Goal: Find specific page/section: Find specific page/section

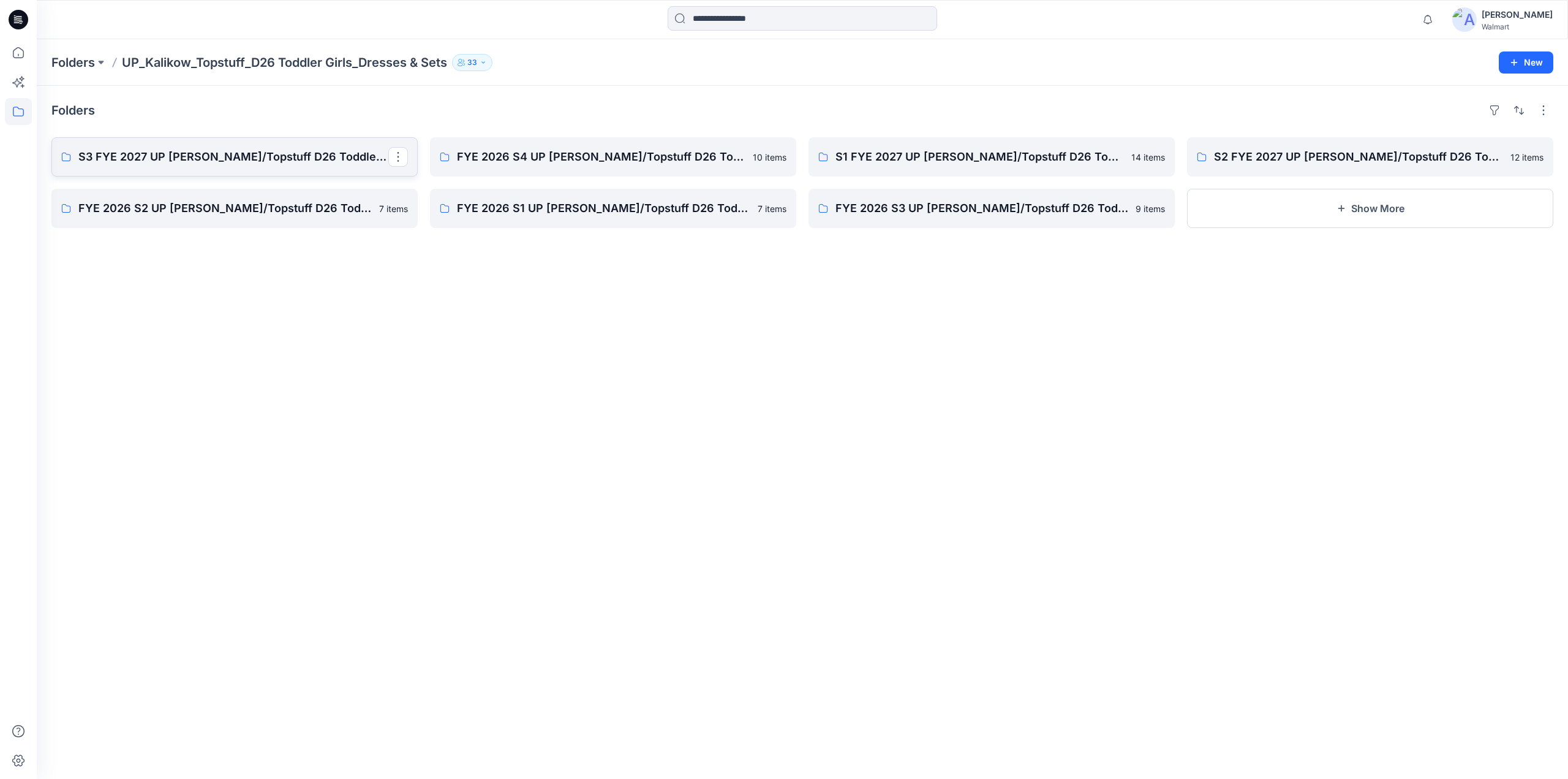
click at [242, 154] on p "S3 FYE 2027 UP [PERSON_NAME]/Topstuff D26 Toddler Girl" at bounding box center [233, 157] width 310 height 17
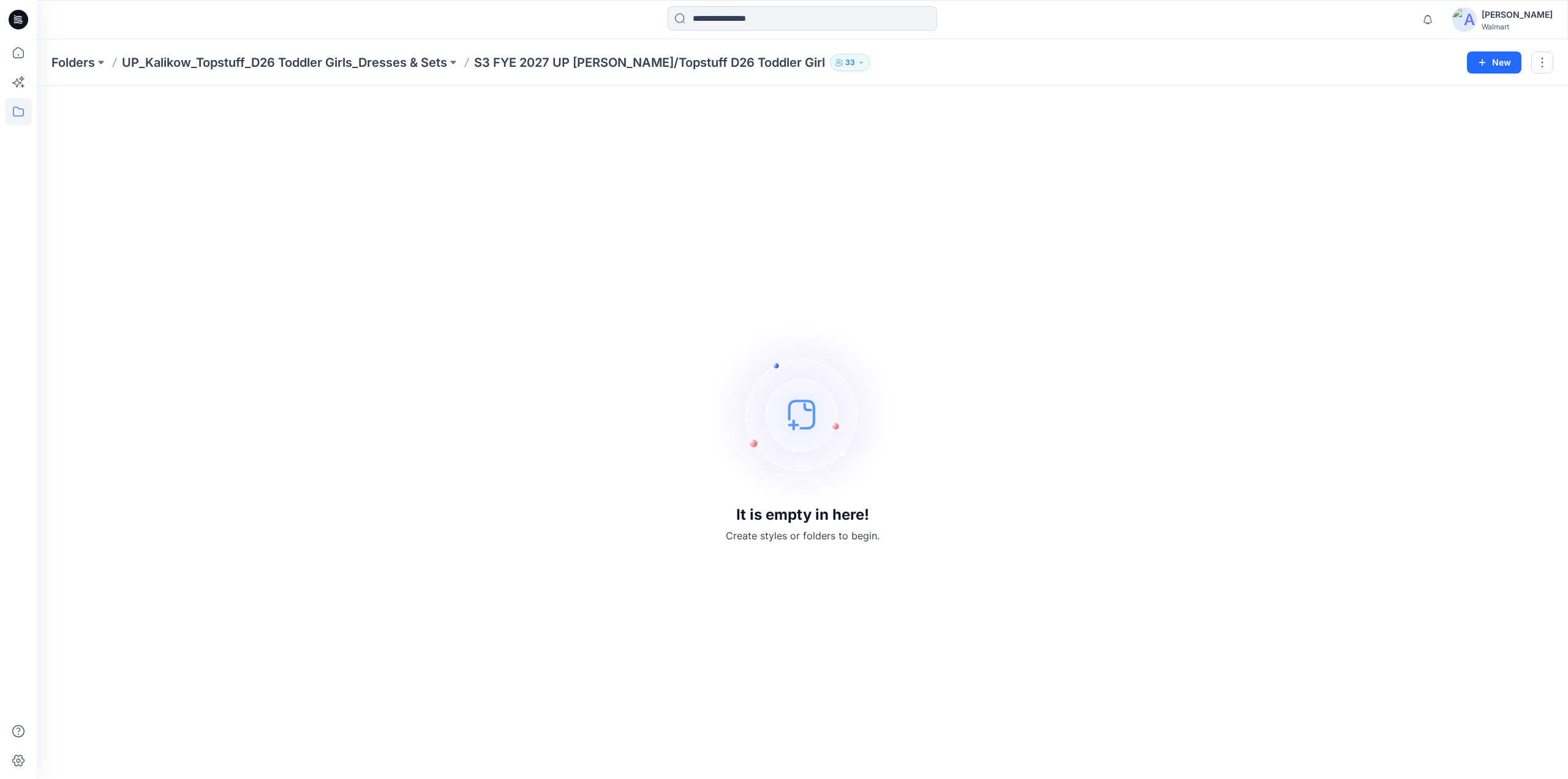
click at [324, 60] on p "UP_Kalikow_Topstuff_D26 Toddler Girls_Dresses & Sets" at bounding box center [284, 62] width 326 height 17
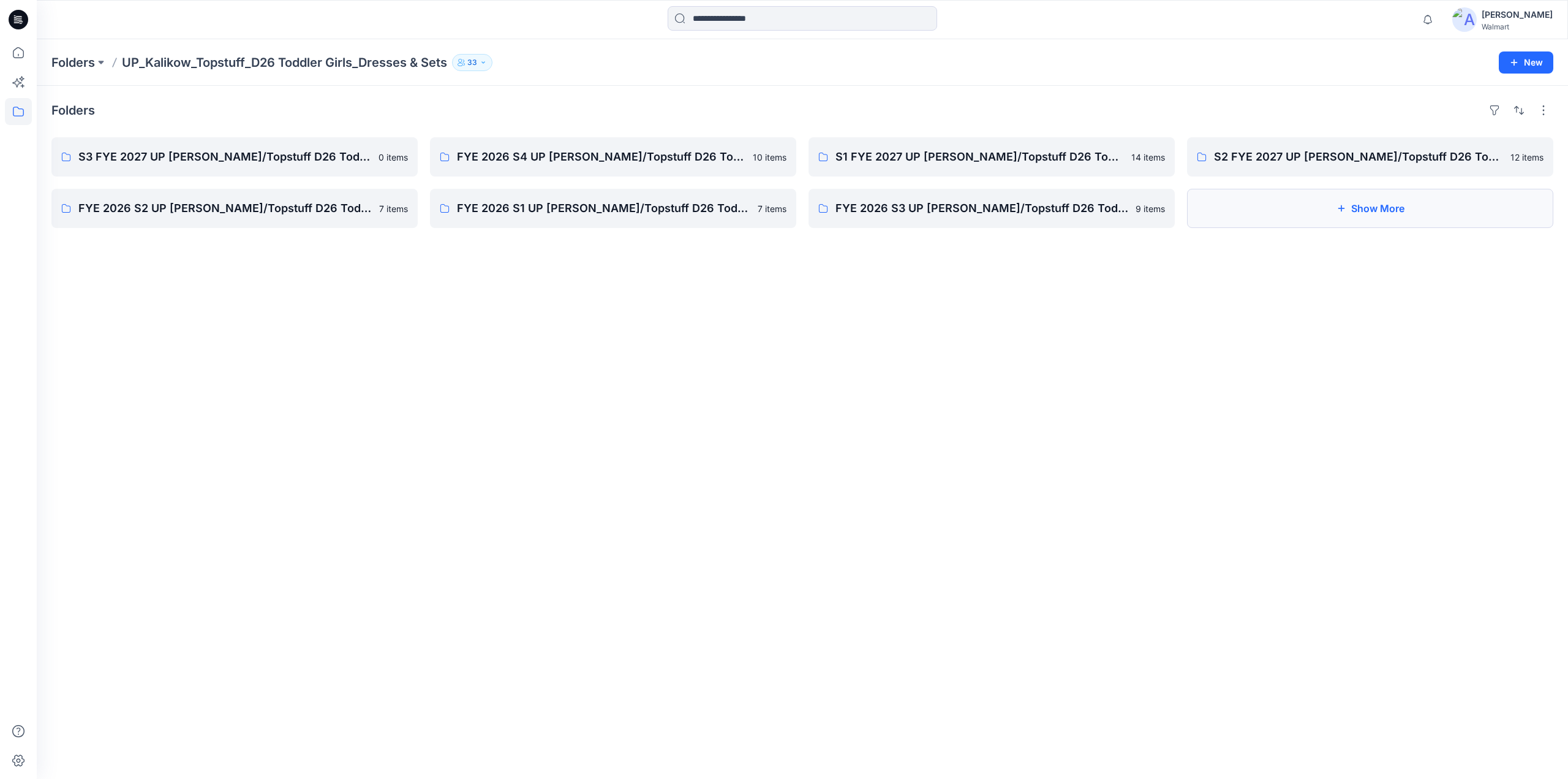
click at [1348, 210] on button "Show More" at bounding box center [1370, 208] width 366 height 40
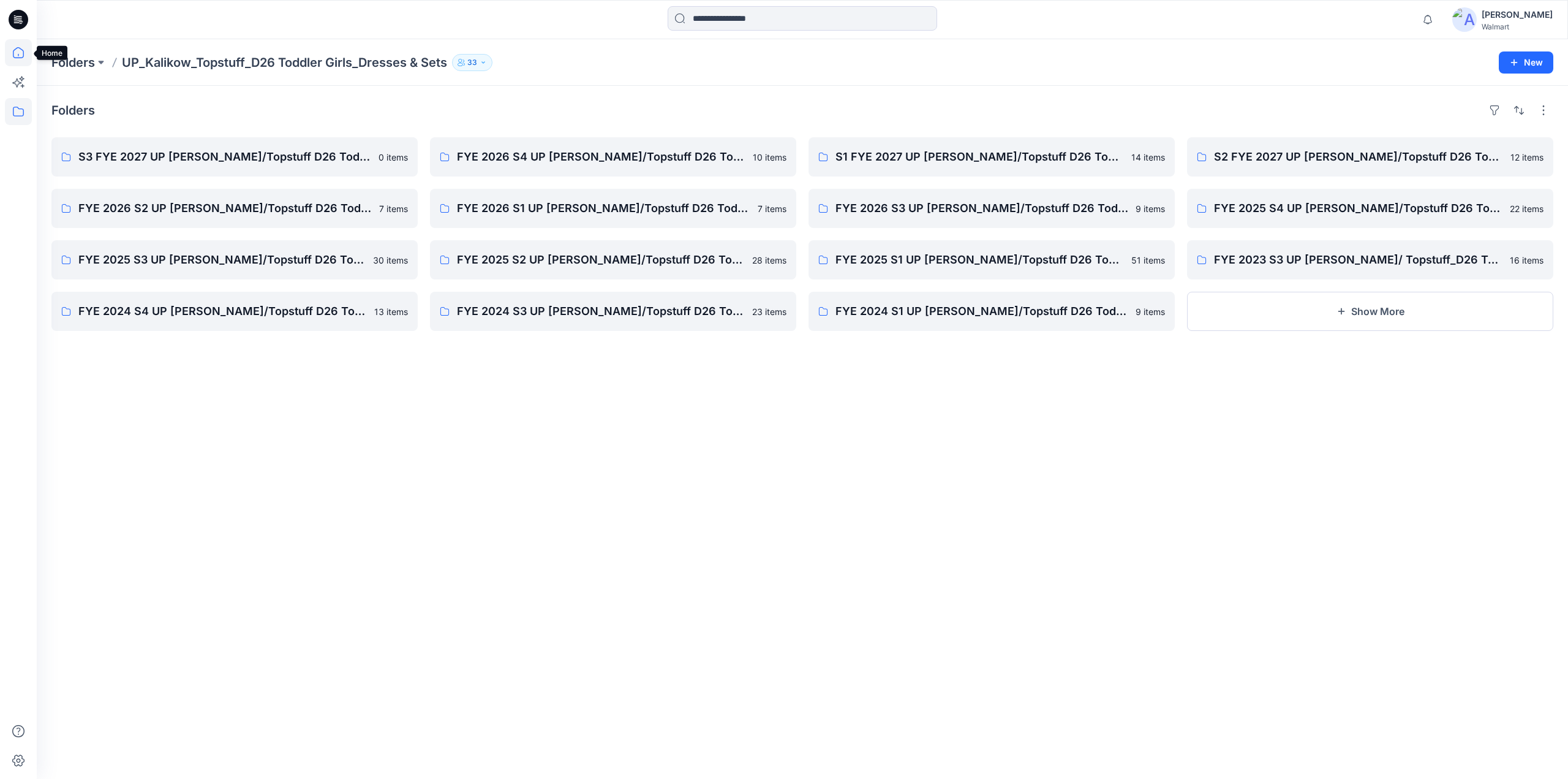
click at [19, 52] on icon at bounding box center [18, 53] width 27 height 27
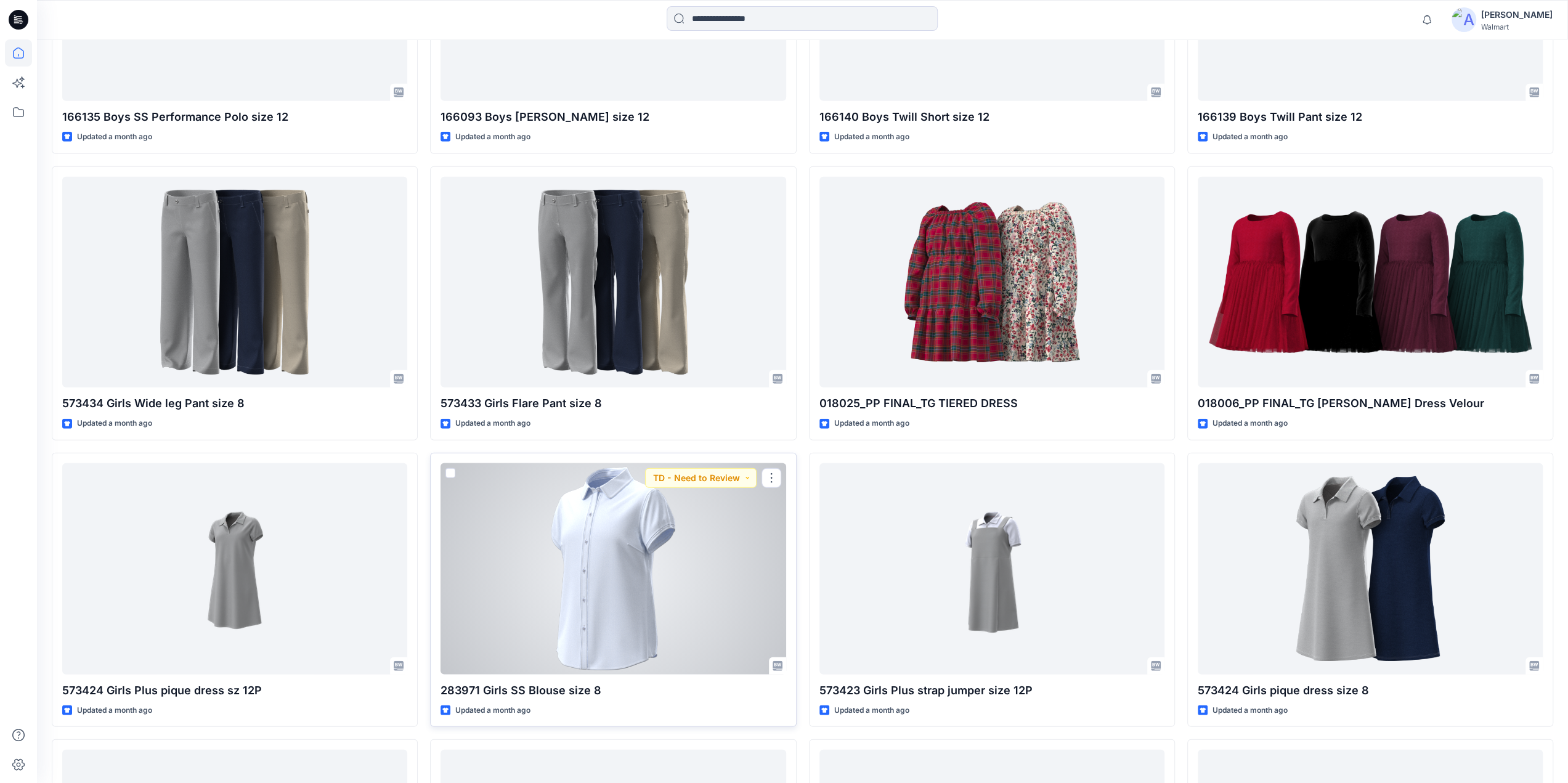
scroll to position [4034, 0]
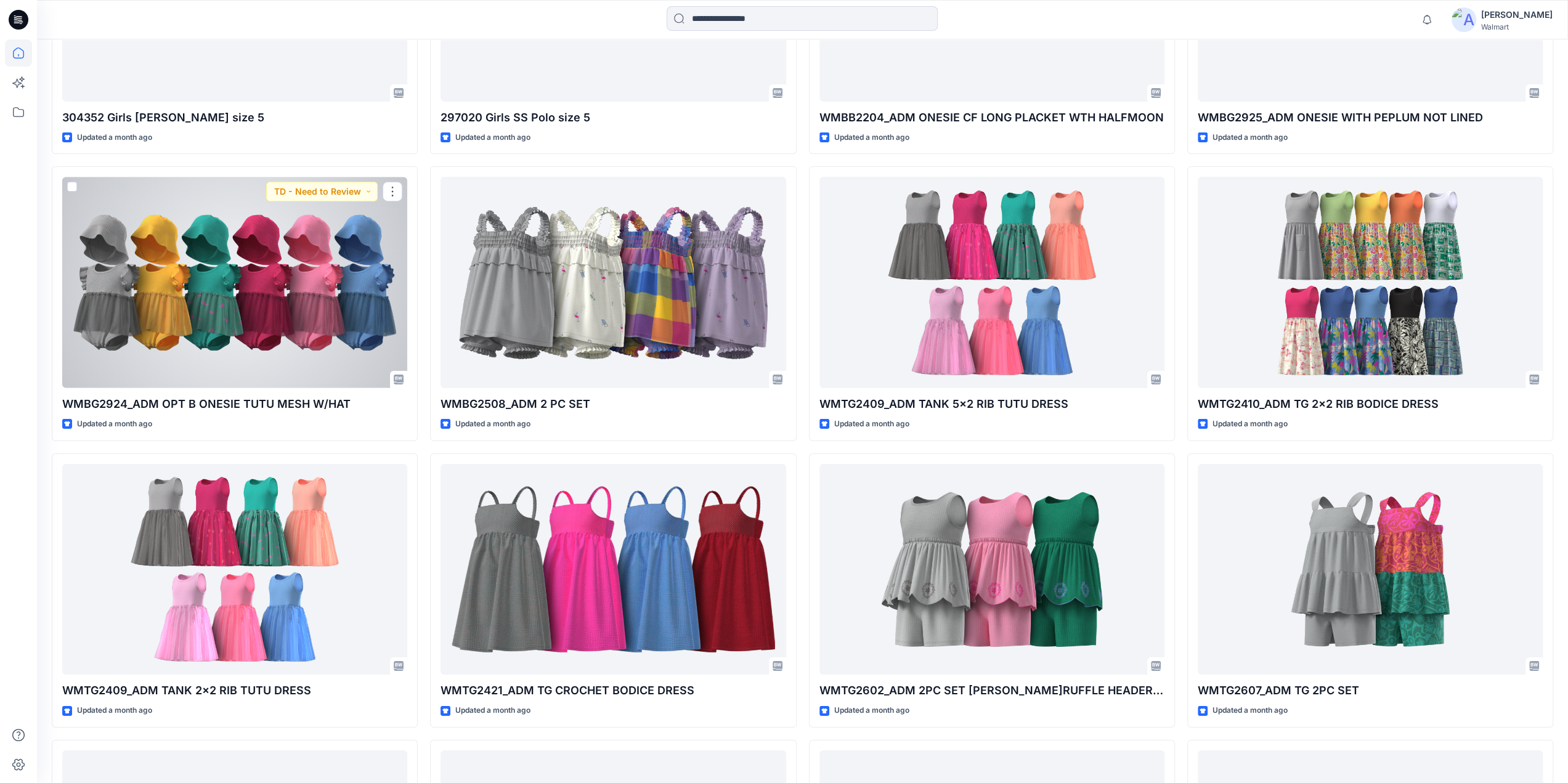
click at [236, 297] on div at bounding box center [235, 283] width 345 height 211
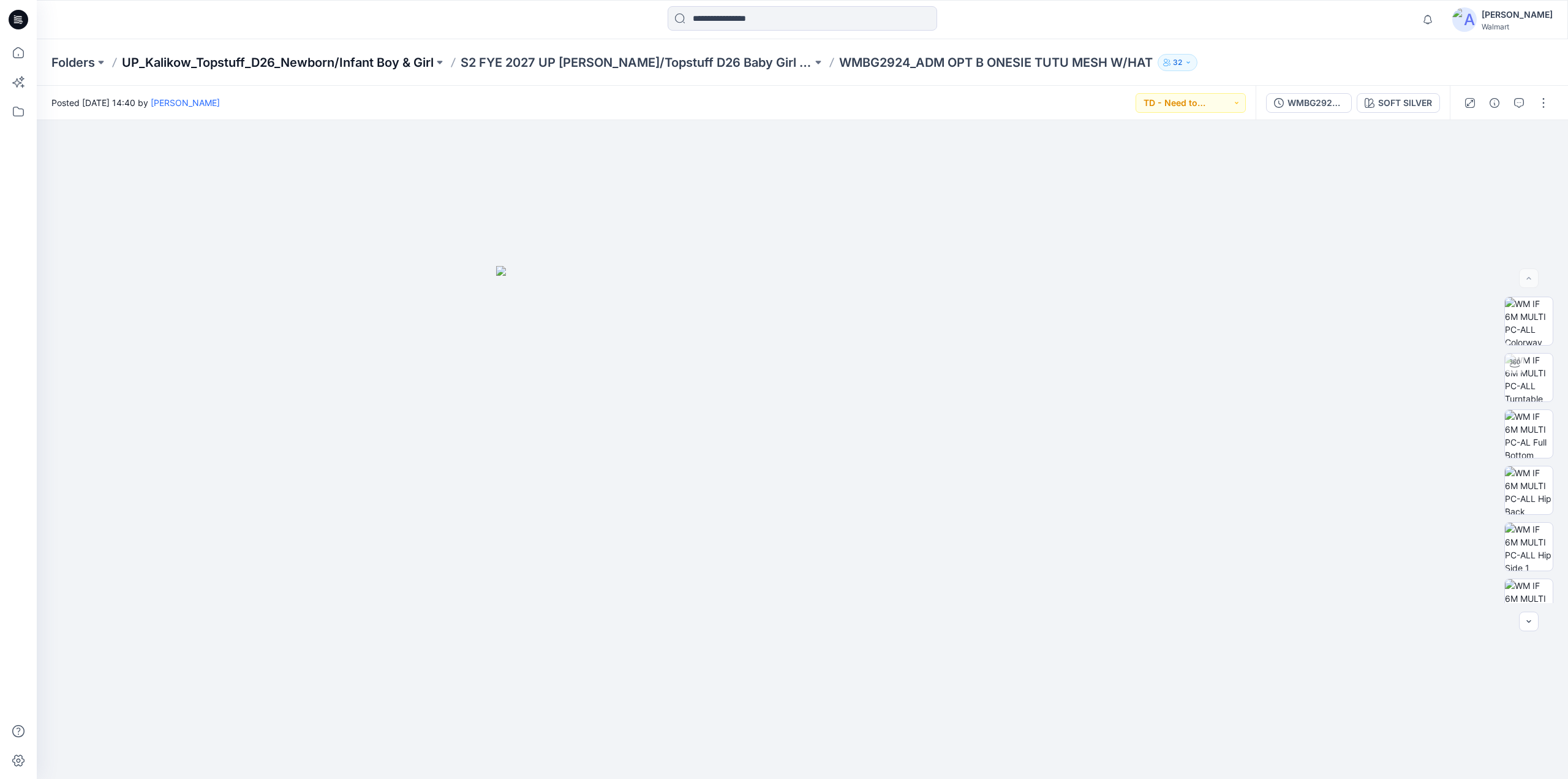
click at [270, 62] on p "UP_Kalikow_Topstuff_D26_Newborn/Infant Boy & Girl" at bounding box center [278, 62] width 312 height 17
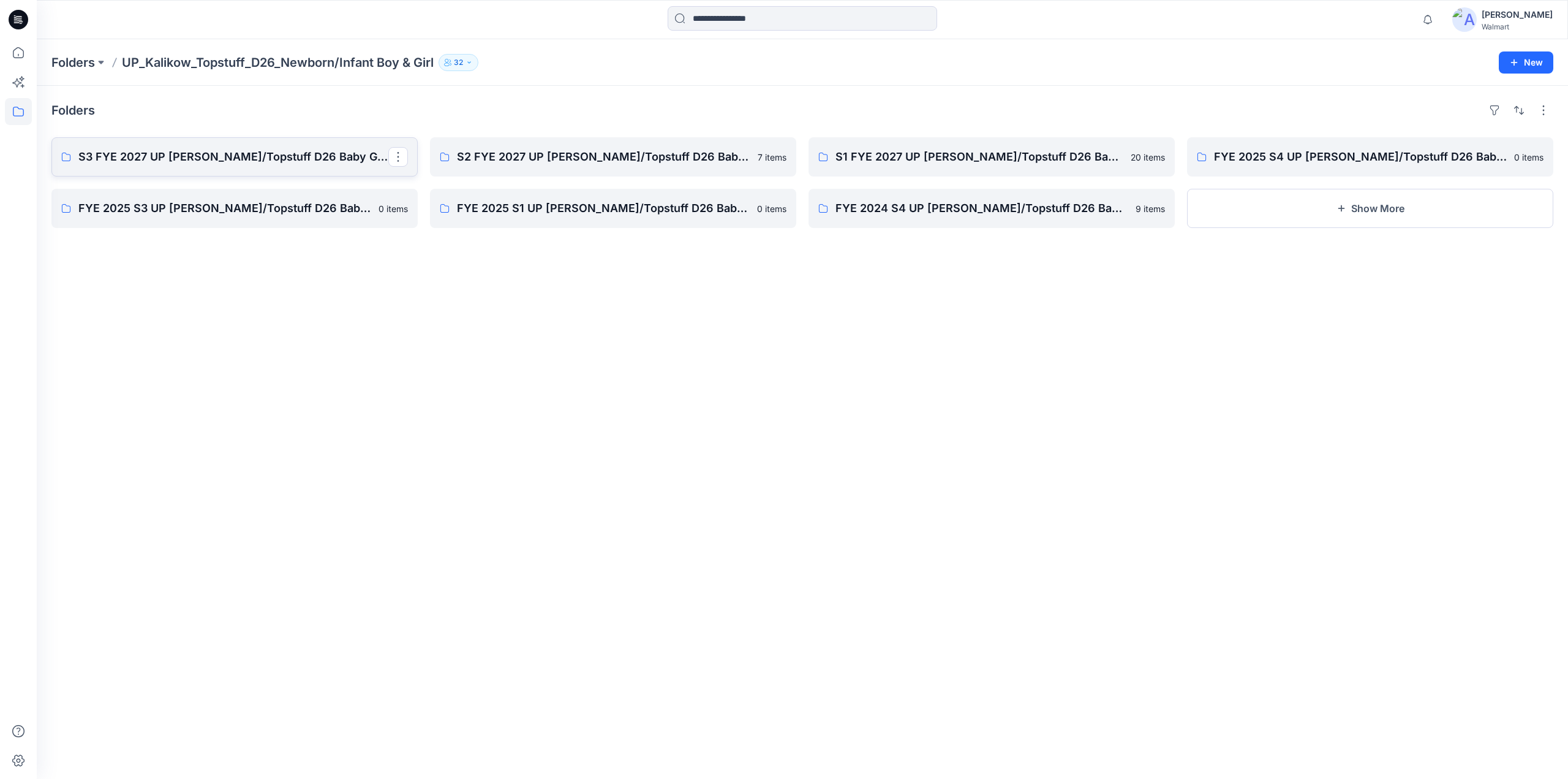
click at [183, 153] on p "S3 FYE 2027 UP [PERSON_NAME]/Topstuff D26 Baby Girl & Boy" at bounding box center [233, 157] width 310 height 17
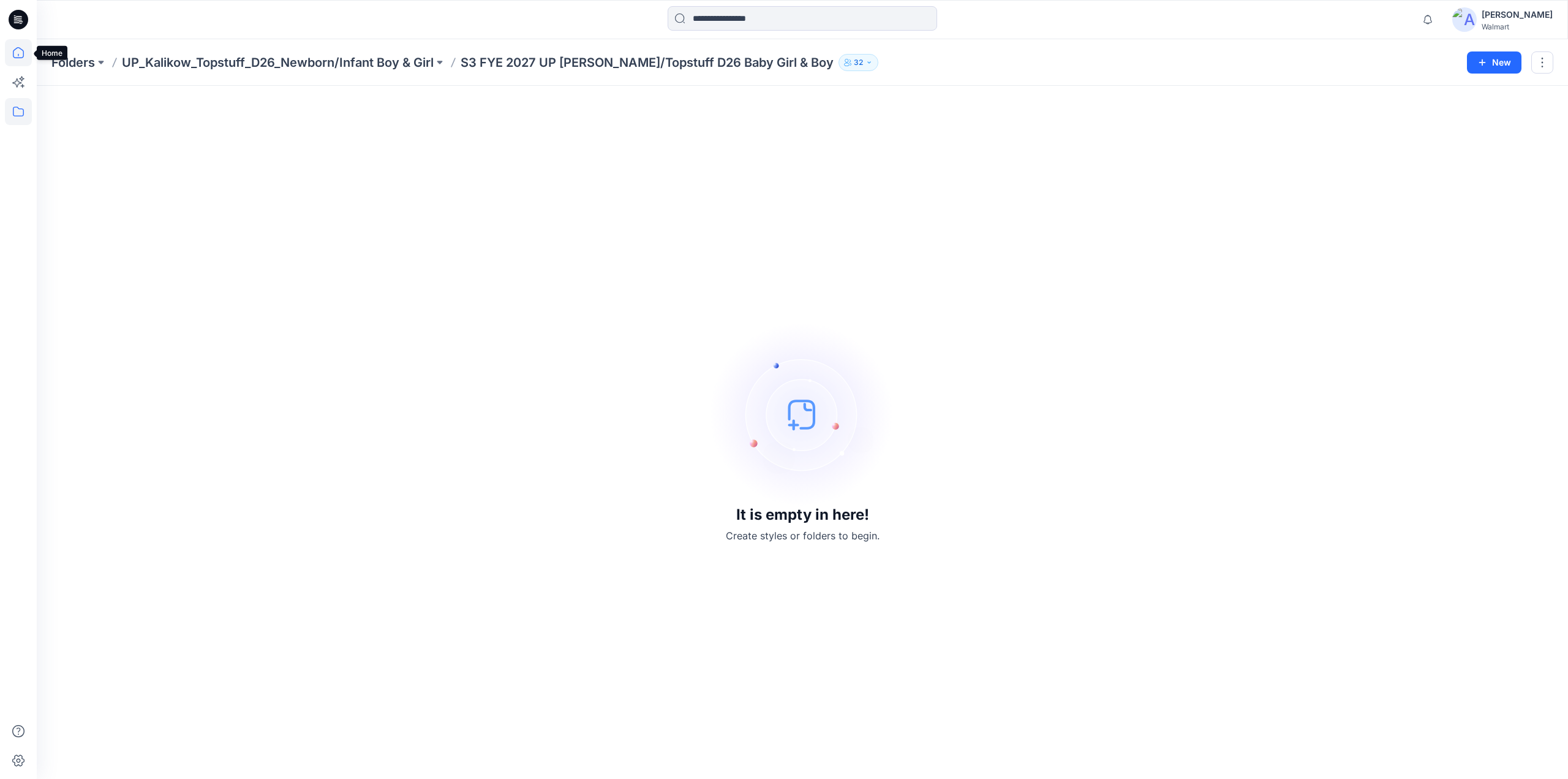
drag, startPoint x: 19, startPoint y: 54, endPoint x: 28, endPoint y: 60, distance: 10.8
click at [19, 54] on icon at bounding box center [18, 53] width 27 height 27
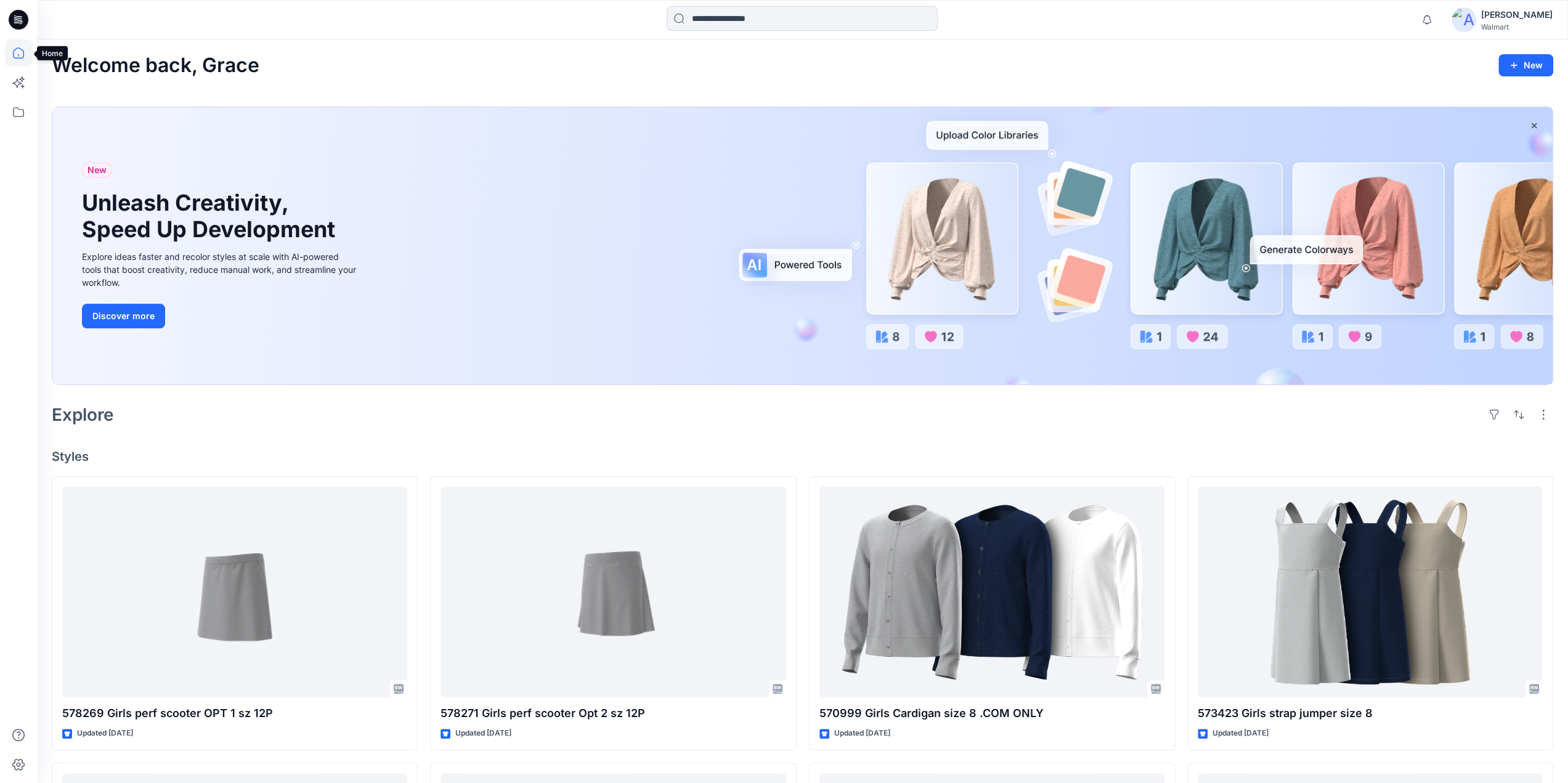
click at [16, 54] on icon at bounding box center [18, 53] width 27 height 27
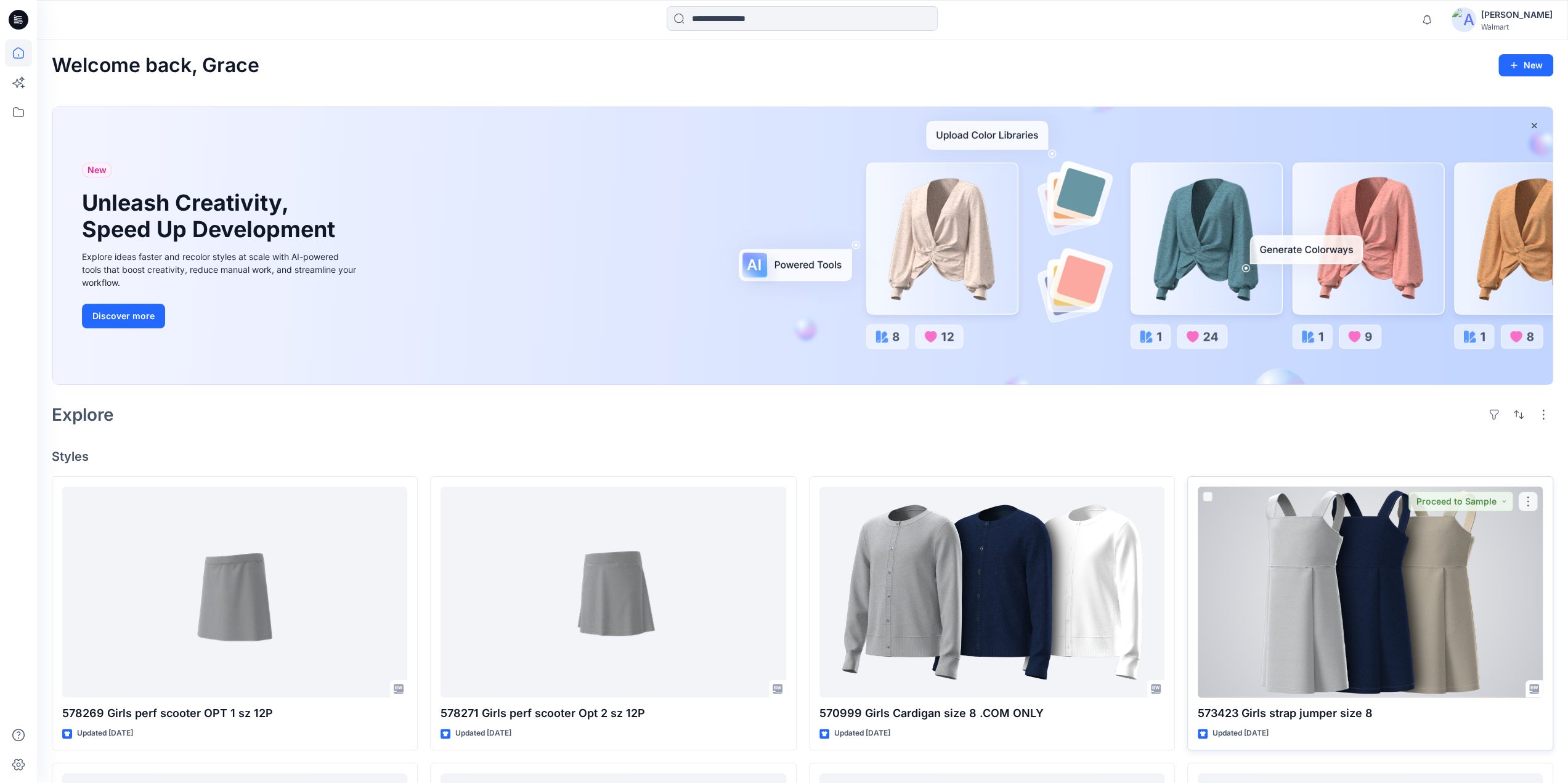
scroll to position [883, 0]
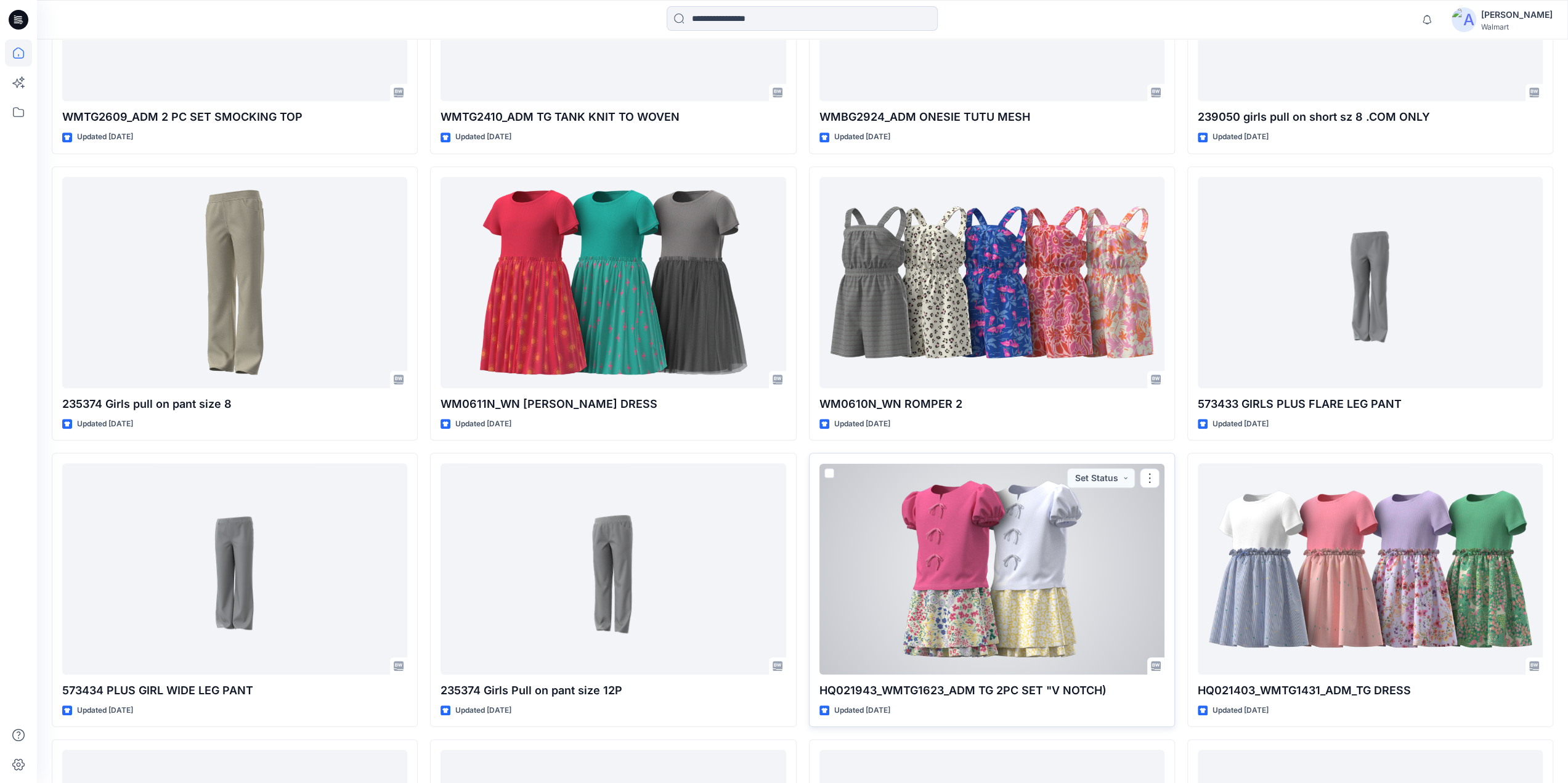
click at [914, 554] on div at bounding box center [992, 569] width 345 height 211
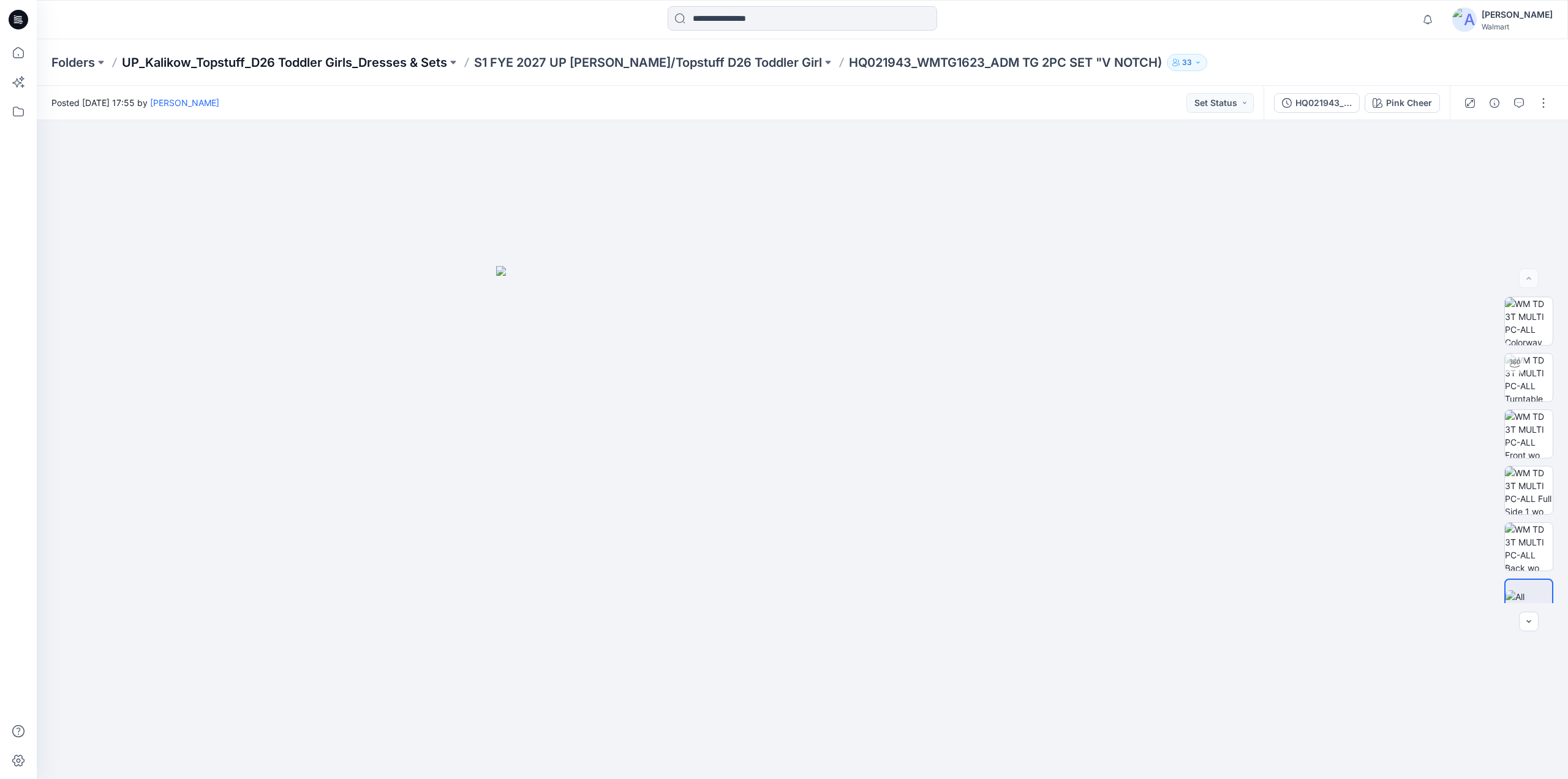
click at [385, 61] on p "UP_Kalikow_Topstuff_D26 Toddler Girls_Dresses & Sets" at bounding box center [284, 62] width 326 height 17
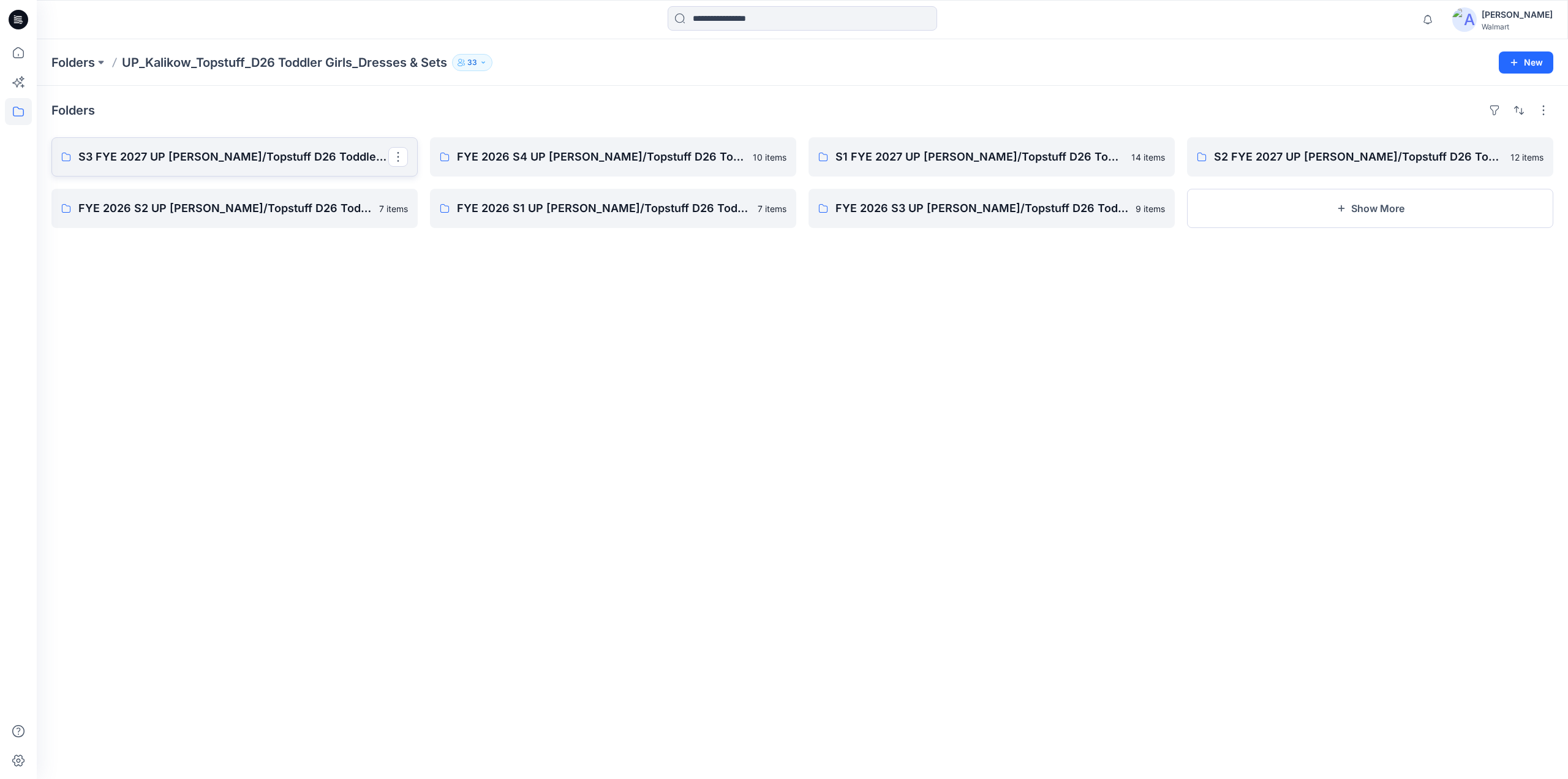
click at [244, 156] on p "S3 FYE 2027 UP [PERSON_NAME]/Topstuff D26 Toddler Girl" at bounding box center [233, 157] width 310 height 17
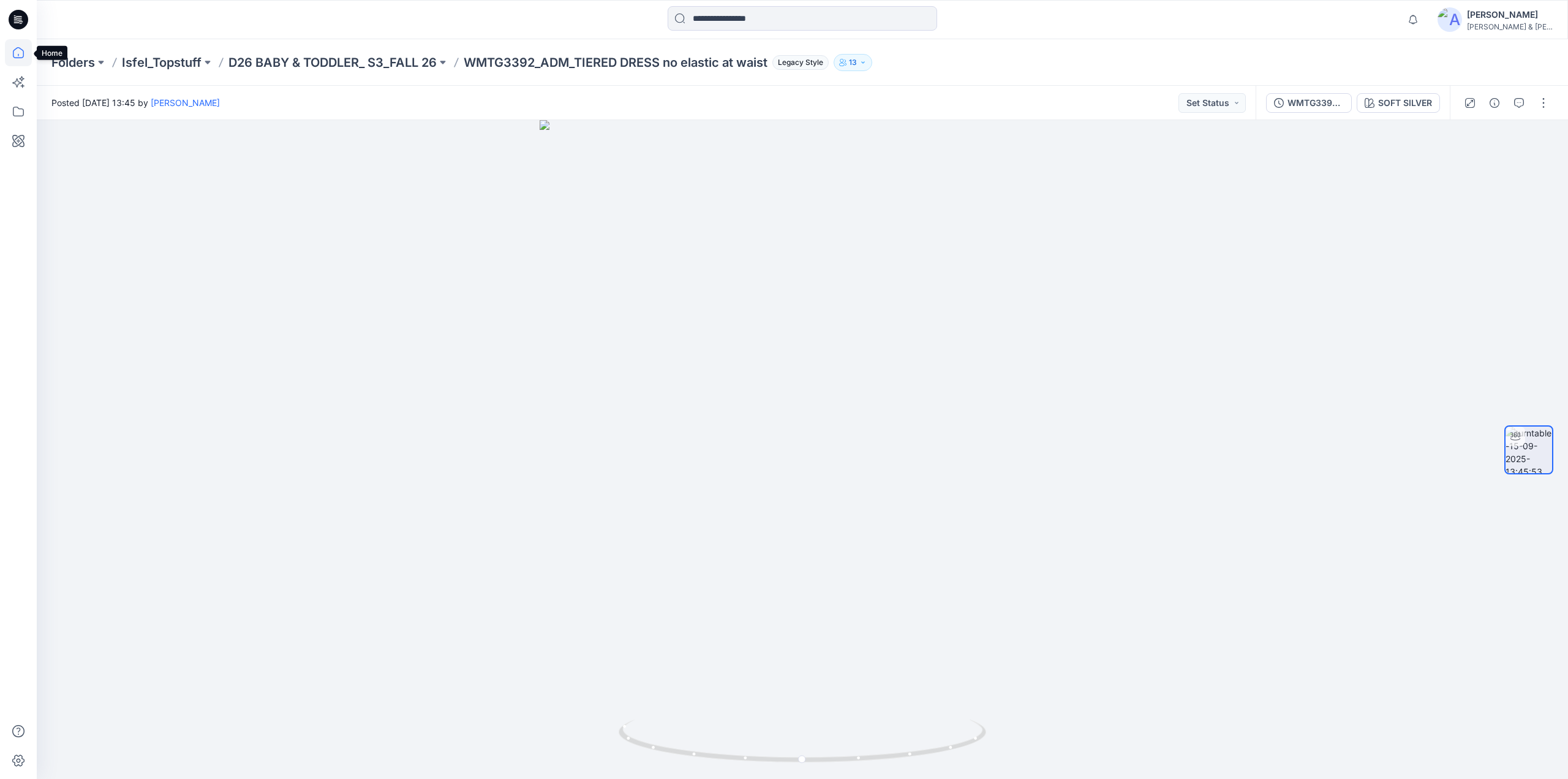
click at [14, 54] on icon at bounding box center [18, 53] width 27 height 27
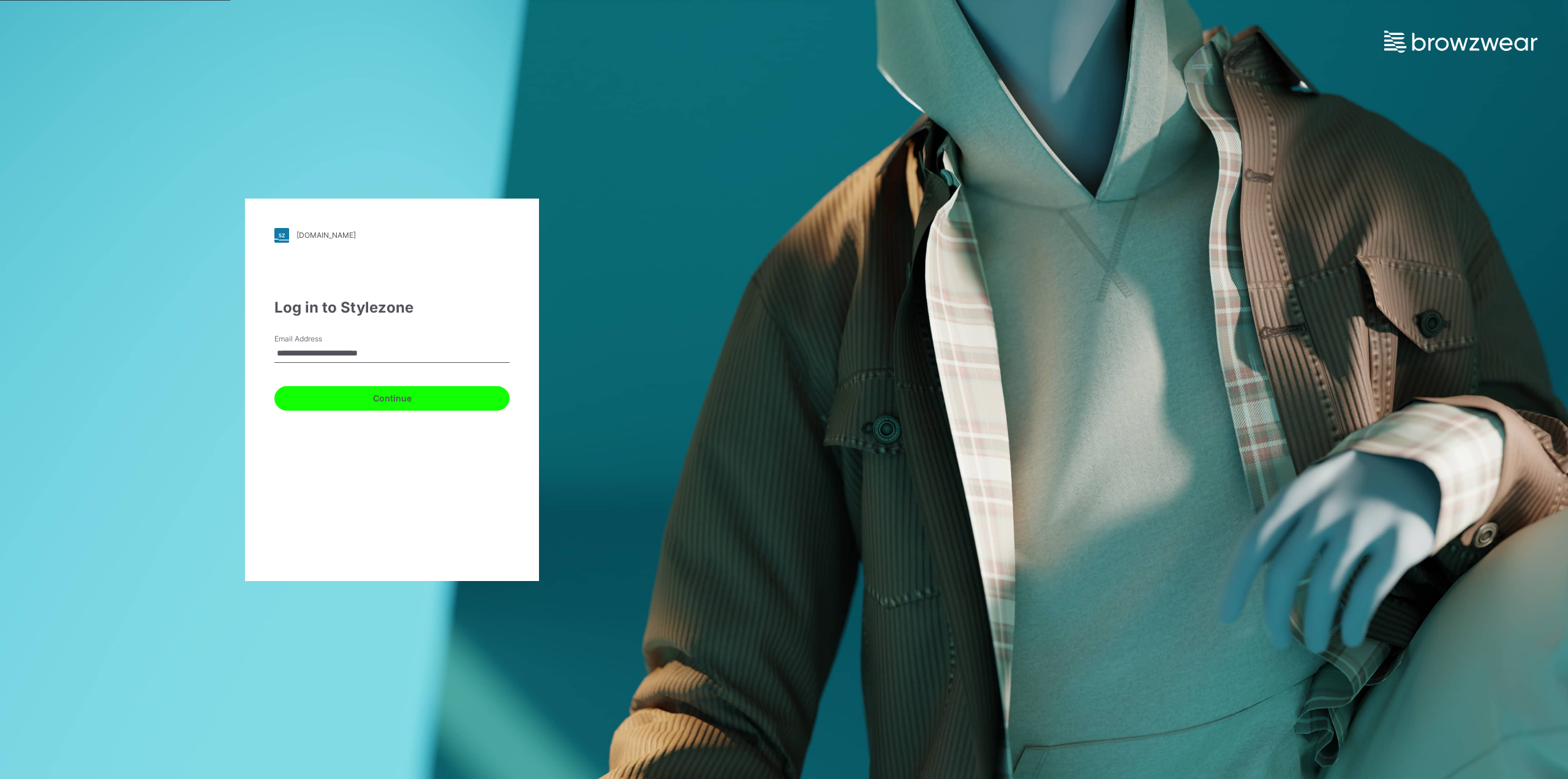
click at [395, 400] on button "Continue" at bounding box center [392, 398] width 235 height 24
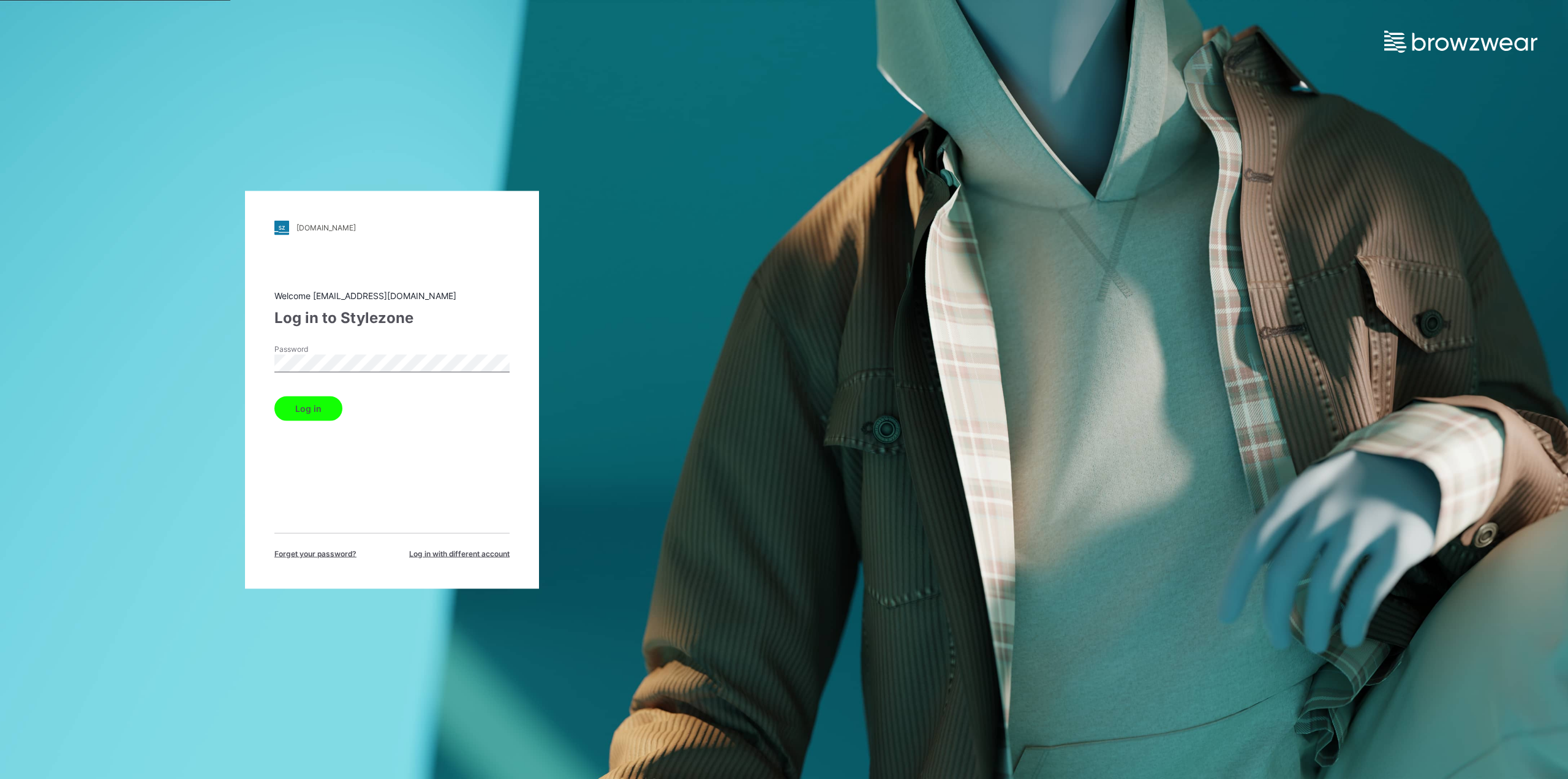
click at [321, 414] on button "Log in" at bounding box center [309, 408] width 68 height 24
